Goal: Find specific page/section: Find specific page/section

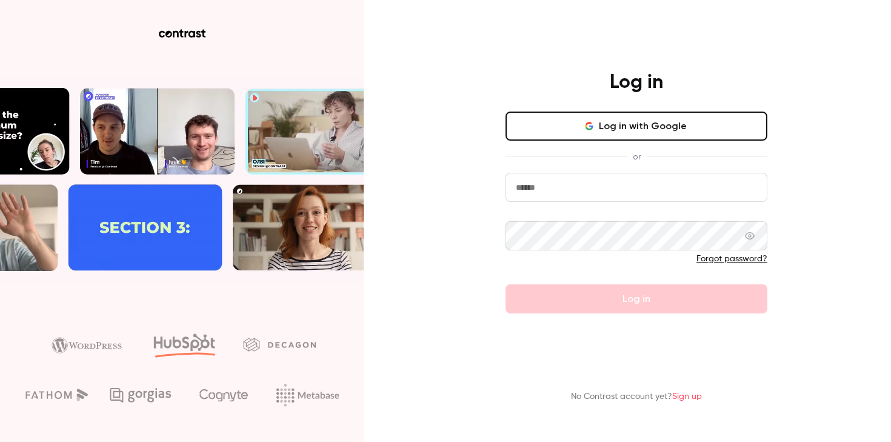
click at [607, 128] on button "Log in with Google" at bounding box center [636, 126] width 262 height 29
